Goal: Task Accomplishment & Management: Use online tool/utility

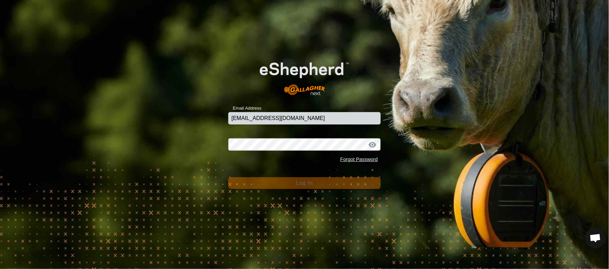
type input "[EMAIL_ADDRESS][DOMAIN_NAME]"
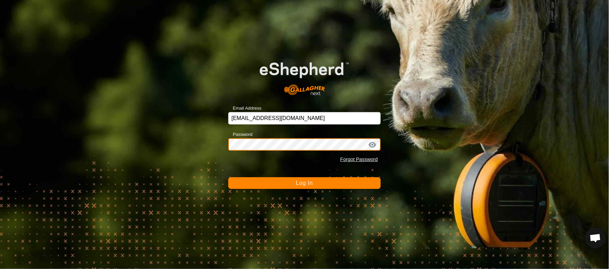
click at [228, 177] on button "Log In" at bounding box center [304, 183] width 152 height 12
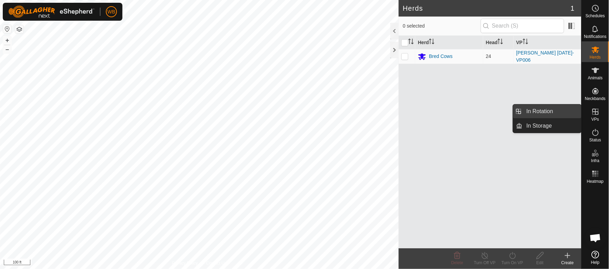
click at [549, 110] on link "In Rotation" at bounding box center [552, 112] width 59 height 14
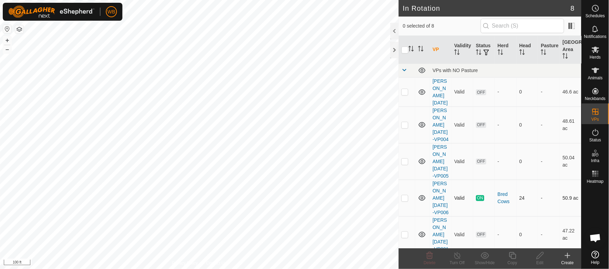
click at [404, 195] on p-checkbox at bounding box center [404, 198] width 7 height 6
checkbox input "true"
click at [514, 255] on icon at bounding box center [512, 255] width 9 height 8
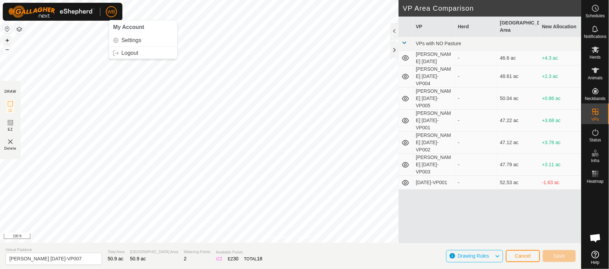
click at [8, 39] on button "+" at bounding box center [7, 40] width 8 height 8
click at [7, 48] on button "–" at bounding box center [7, 49] width 8 height 8
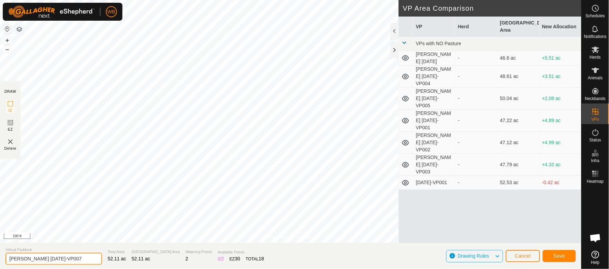
click at [38, 257] on input "[PERSON_NAME] [DATE]-VP007" at bounding box center [54, 259] width 97 height 12
type input "[PERSON_NAME] [DATE]-VP007"
click at [558, 253] on span "Save" at bounding box center [560, 256] width 12 height 6
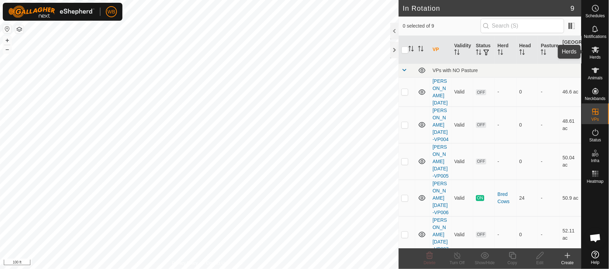
click at [598, 50] on icon at bounding box center [596, 50] width 8 height 7
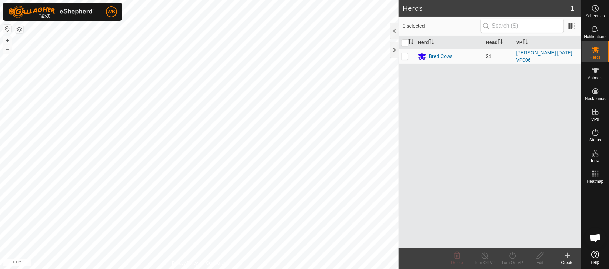
click at [405, 56] on p-checkbox at bounding box center [404, 56] width 7 height 6
checkbox input "true"
click at [514, 256] on icon at bounding box center [512, 255] width 9 height 8
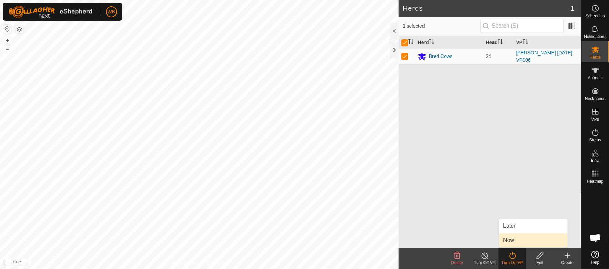
click at [516, 242] on link "Now" at bounding box center [533, 240] width 68 height 14
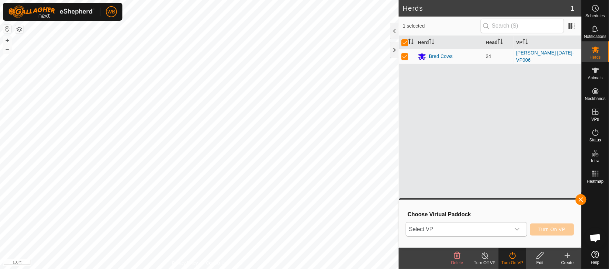
click at [519, 230] on icon "dropdown trigger" at bounding box center [517, 229] width 5 height 3
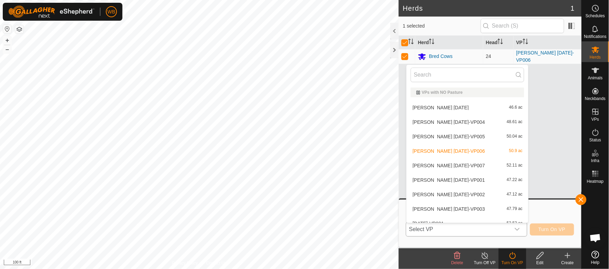
click at [452, 163] on li "[PERSON_NAME] [DATE]-VP007 52.11 ac" at bounding box center [468, 166] width 122 height 14
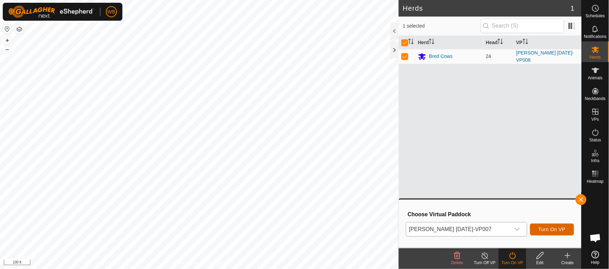
click at [553, 230] on span "Turn On VP" at bounding box center [552, 230] width 27 height 6
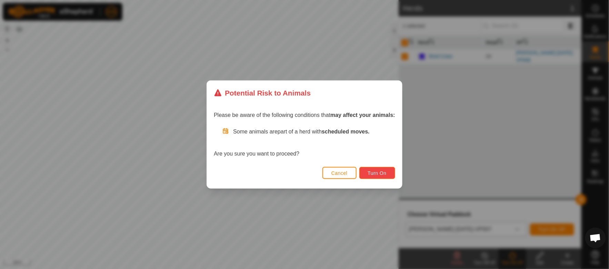
click at [376, 176] on button "Turn On" at bounding box center [377, 173] width 36 height 12
